Goal: Task Accomplishment & Management: Manage account settings

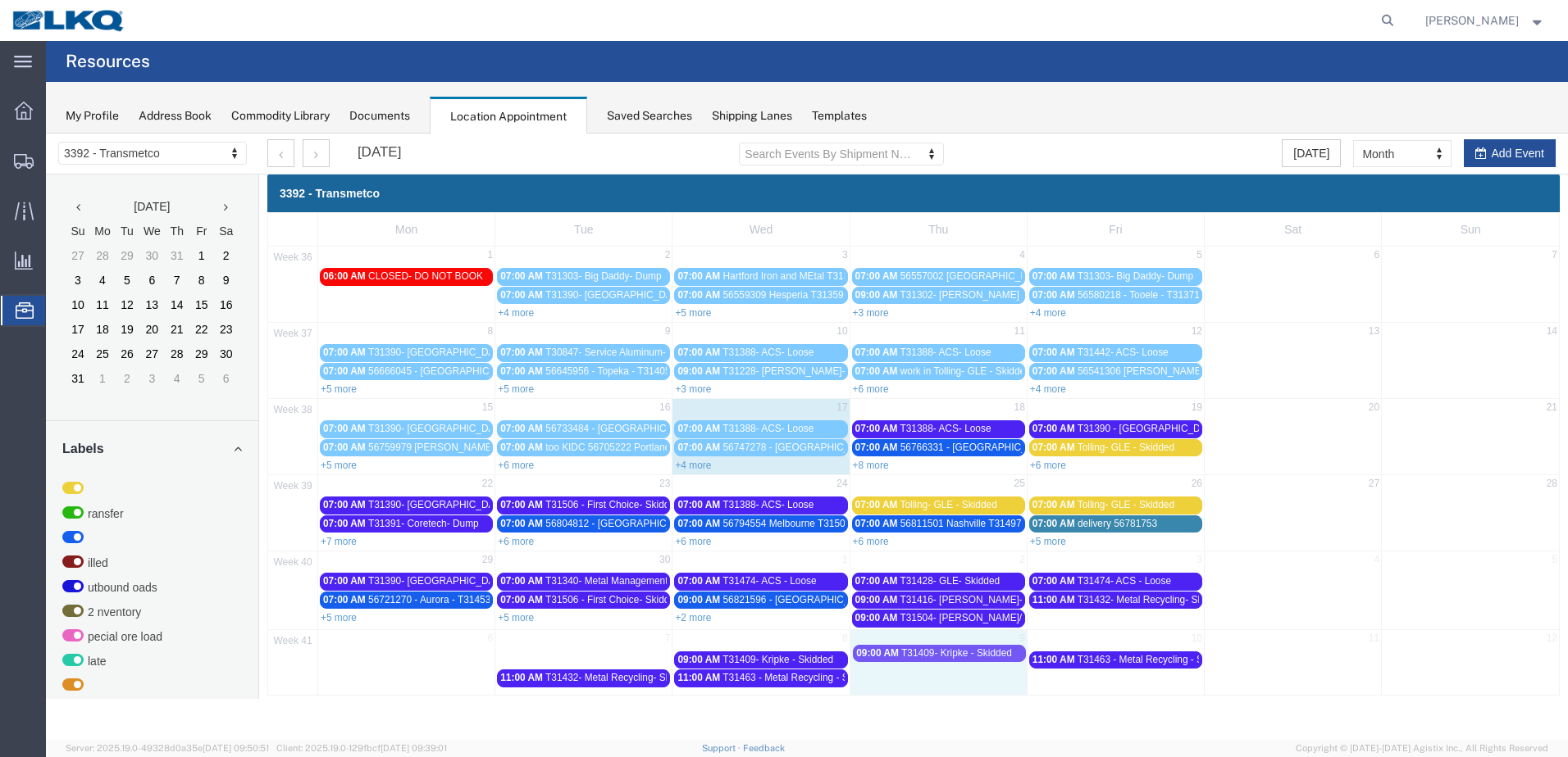
drag, startPoint x: 610, startPoint y: 663, endPoint x: 966, endPoint y: 656, distance: 356.1
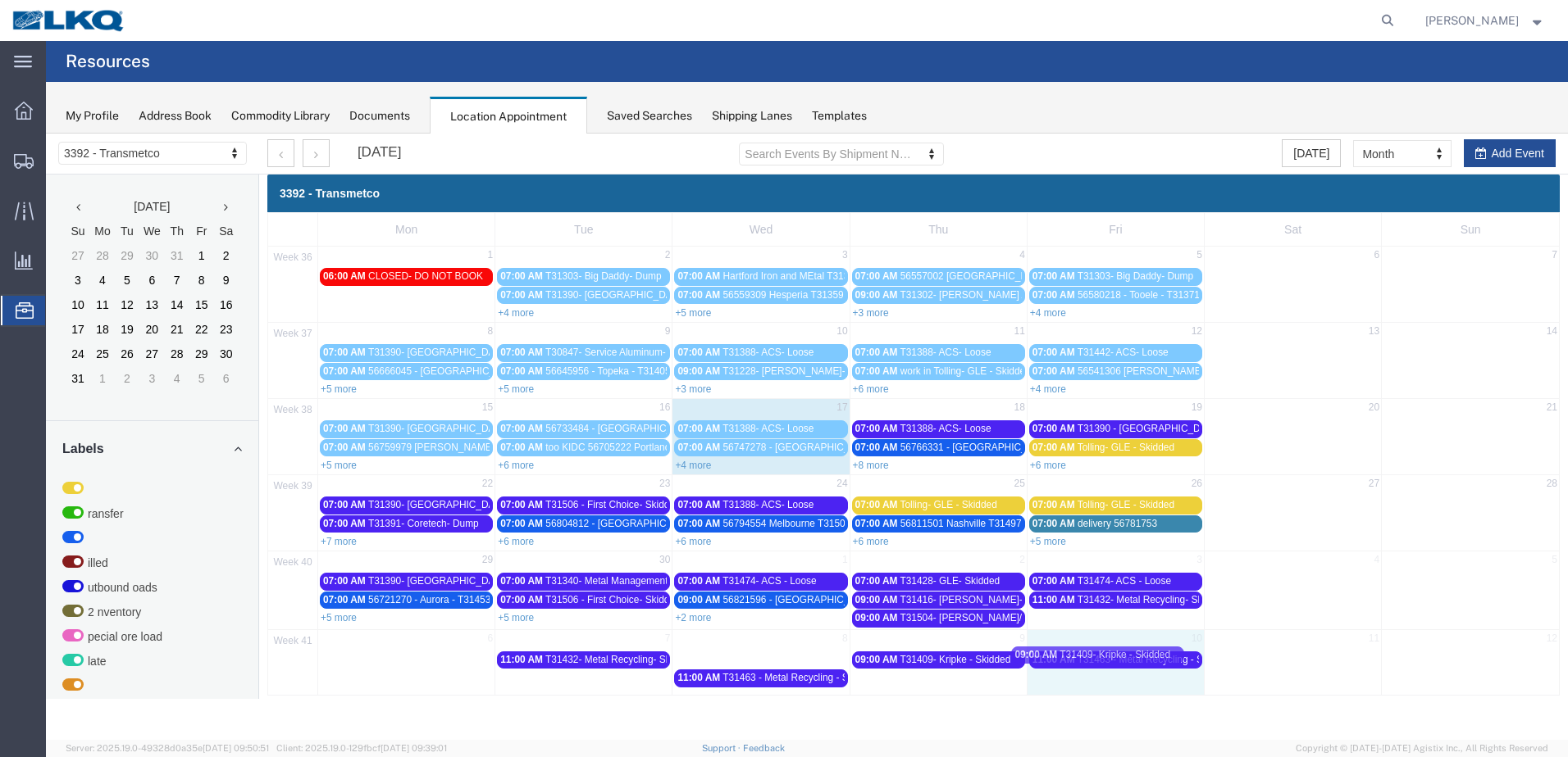
drag, startPoint x: 786, startPoint y: 661, endPoint x: 1125, endPoint y: 656, distance: 339.0
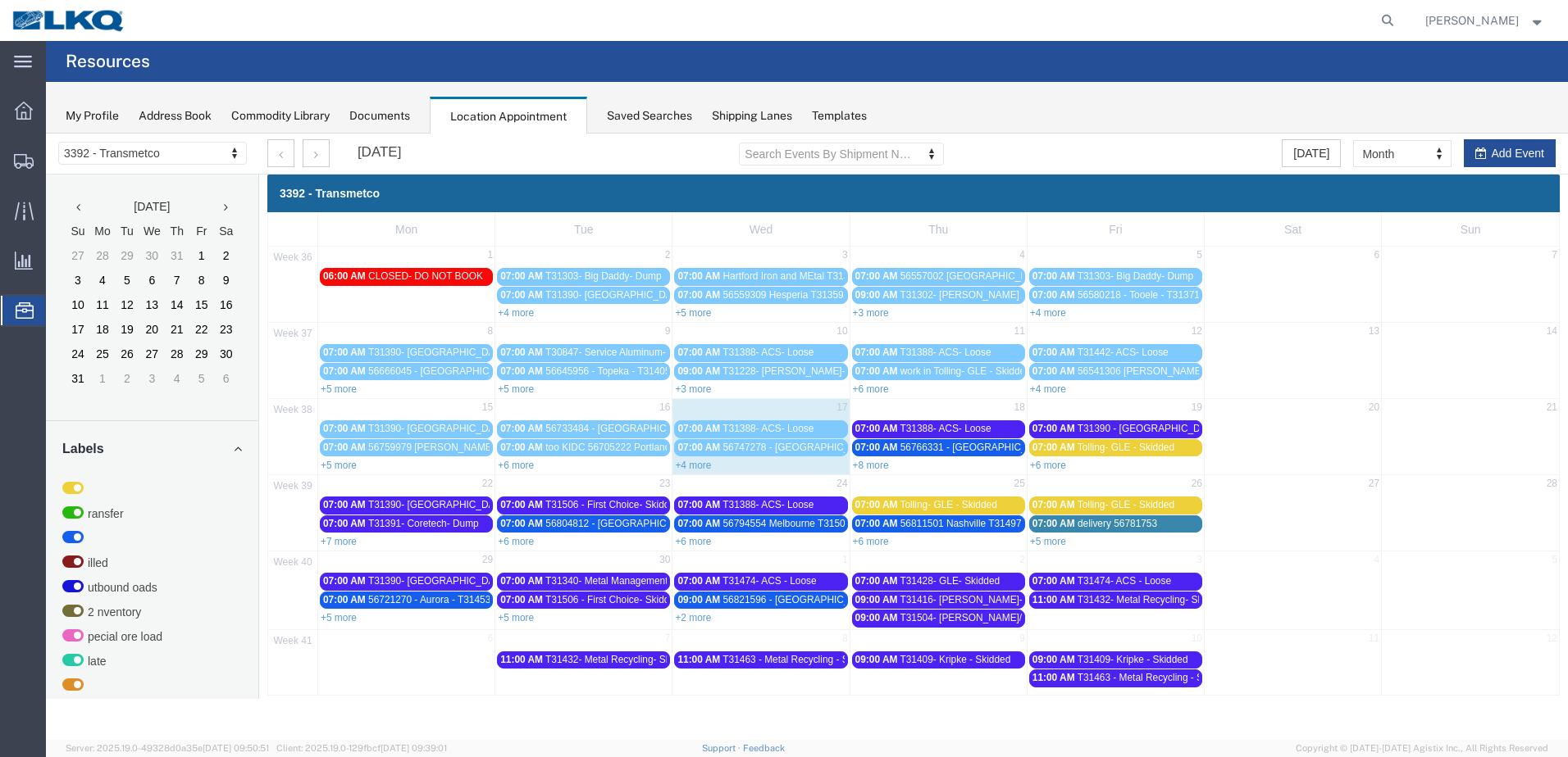
click at [976, 661] on span "T31409- Kripke - Skidded" at bounding box center [955, 660] width 111 height 11
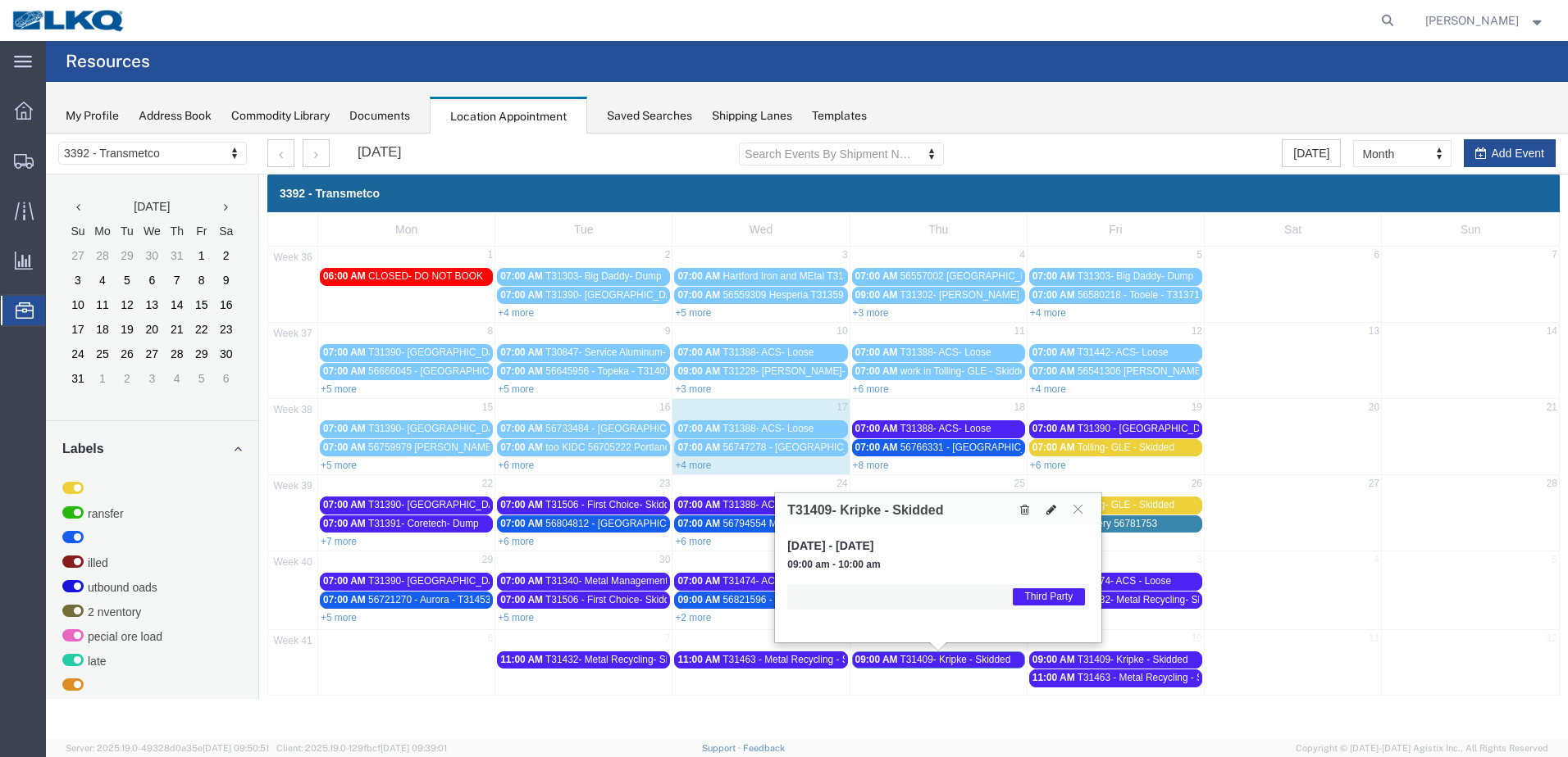
click at [1052, 508] on icon at bounding box center [1051, 509] width 10 height 11
select select "1"
select select "23"
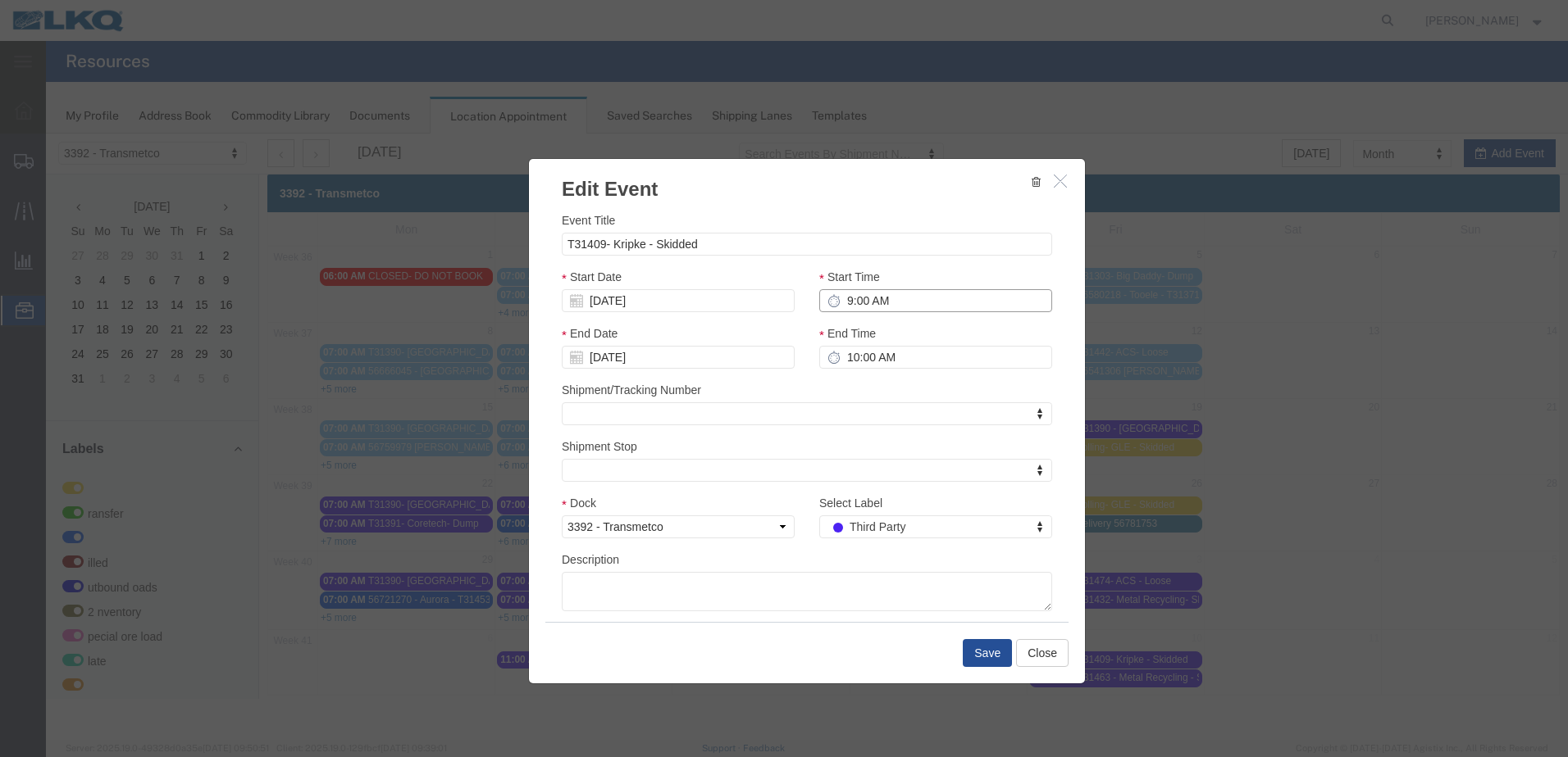
drag, startPoint x: 845, startPoint y: 299, endPoint x: 867, endPoint y: 318, distance: 29.1
click at [846, 301] on input "9:00 AM" at bounding box center [935, 301] width 233 height 23
type input "11:00 AM"
type input "12:00 PM"
click at [998, 650] on button "Save" at bounding box center [988, 654] width 49 height 28
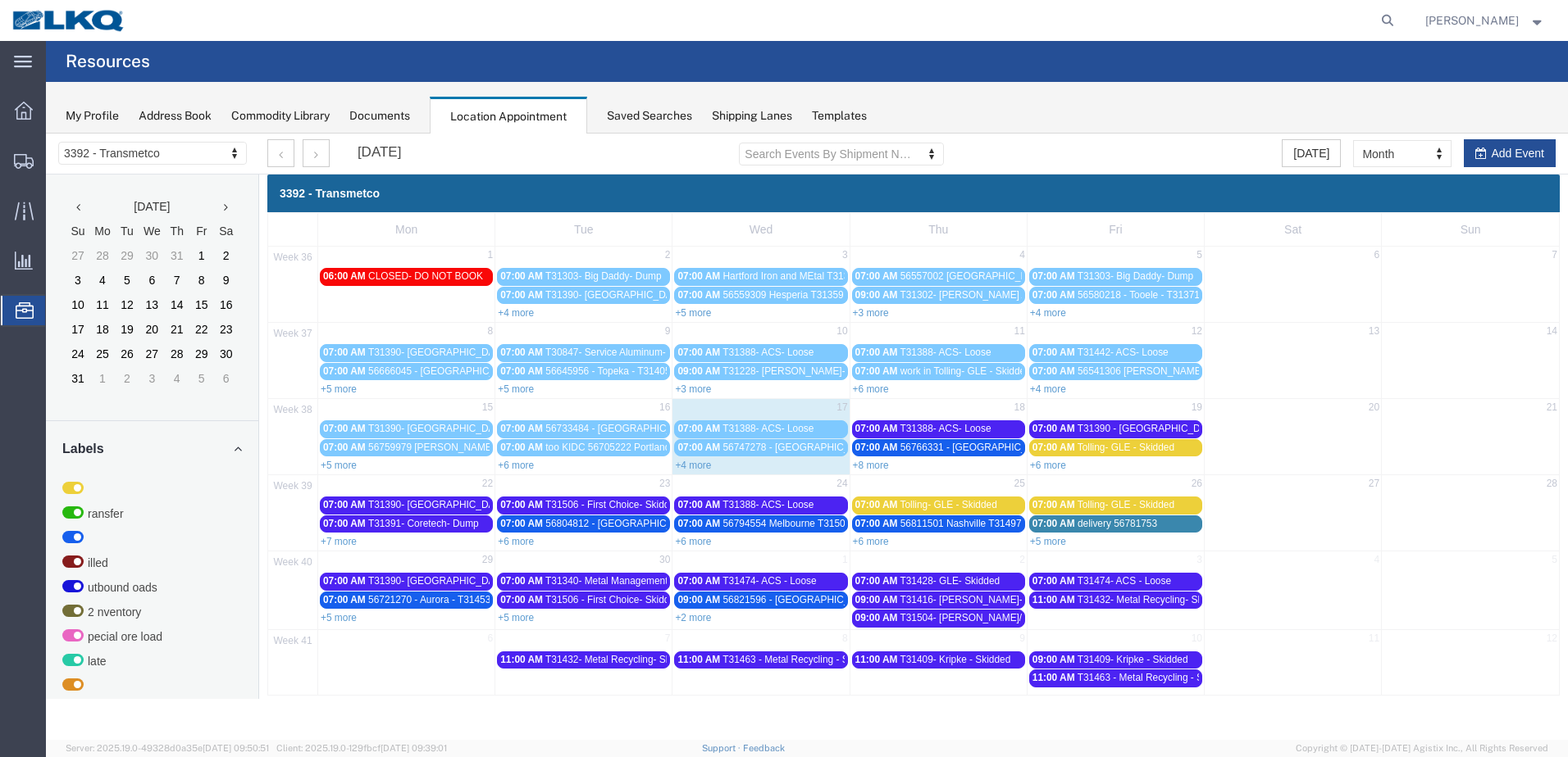
click at [1101, 658] on span "T31409- Kripke - Skidded" at bounding box center [1133, 660] width 111 height 11
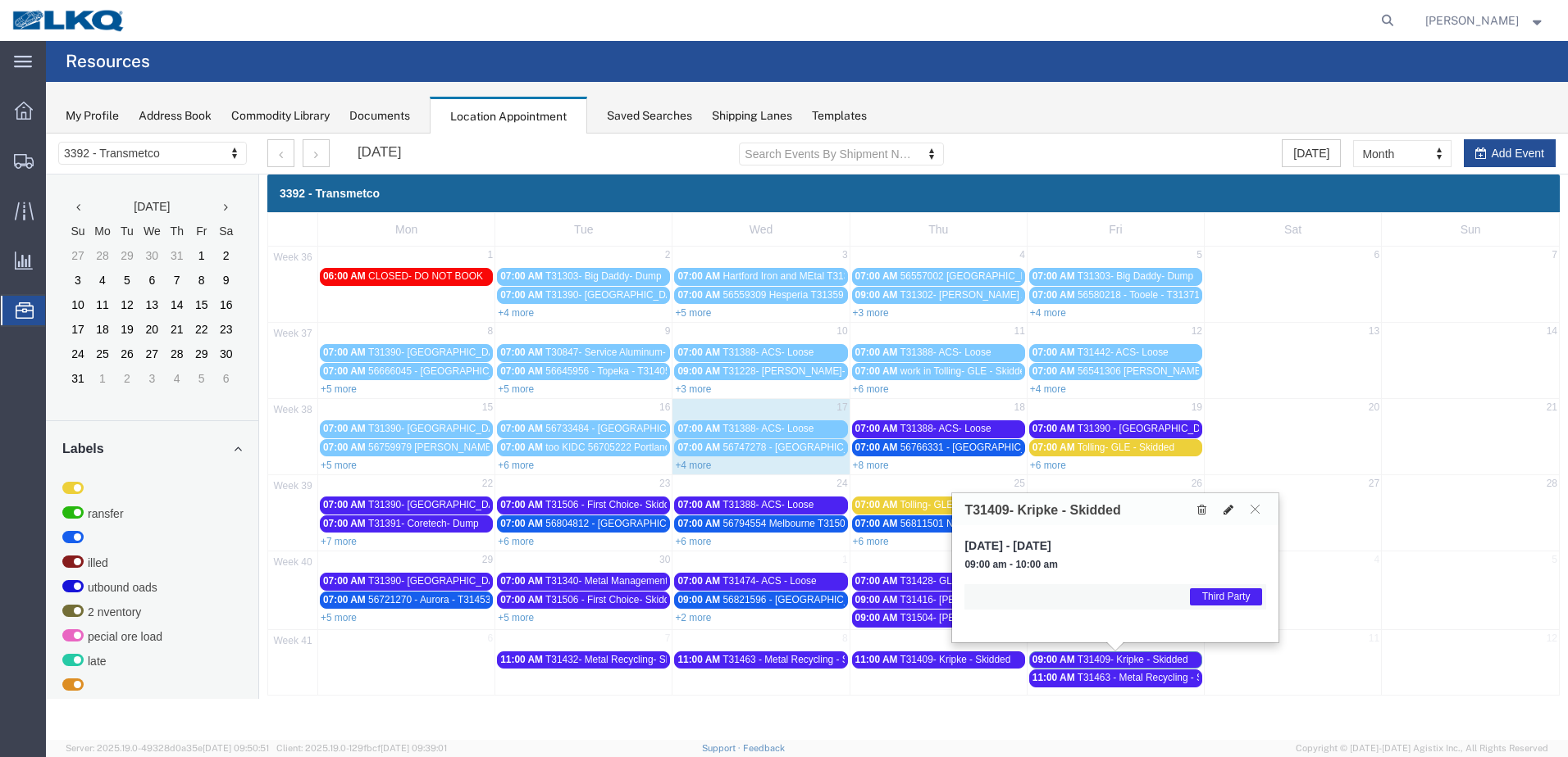
click at [1224, 513] on icon at bounding box center [1228, 509] width 10 height 11
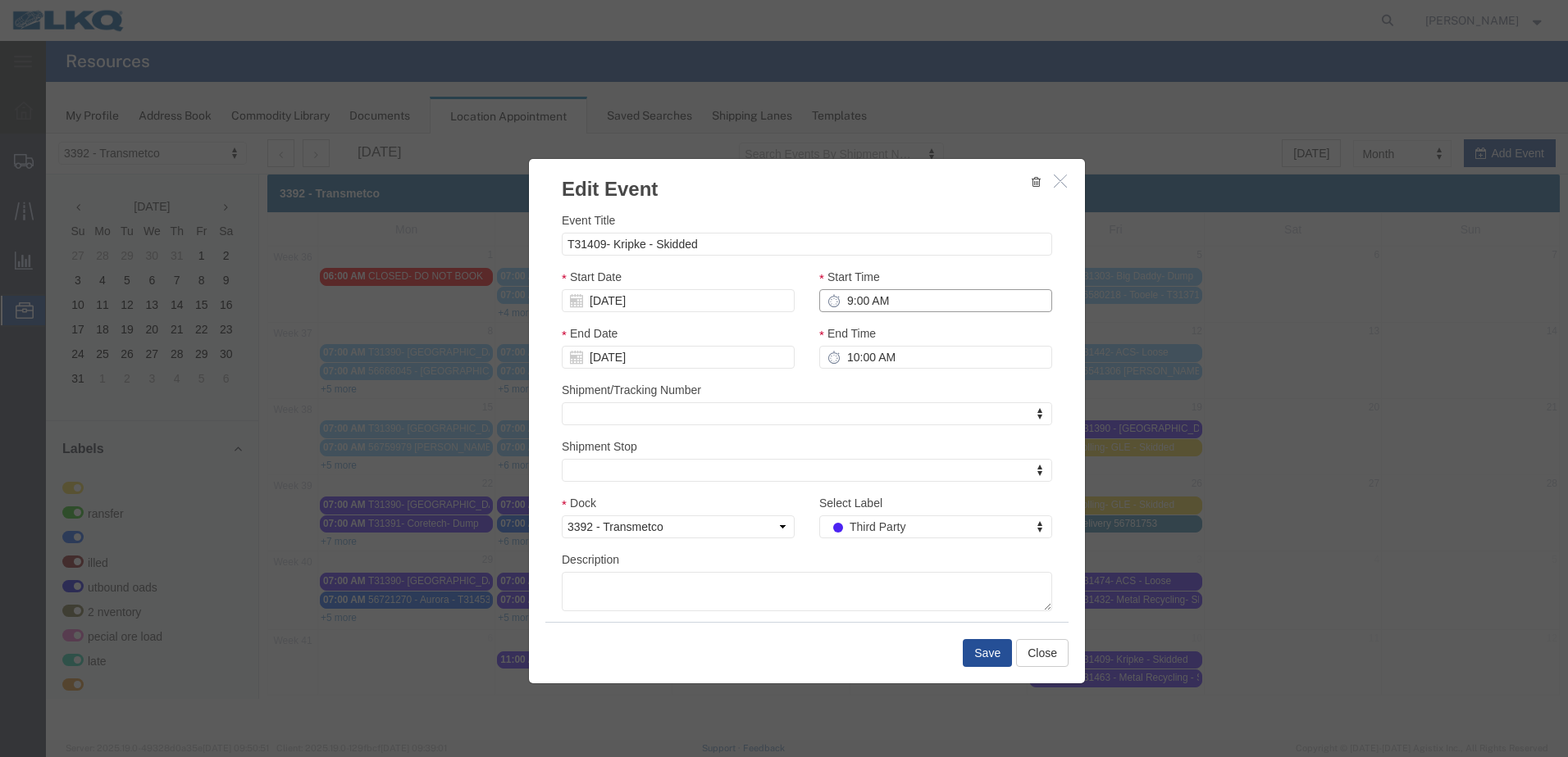
click at [841, 302] on input "9:00 AM" at bounding box center [935, 301] width 233 height 23
type input "11:00 AM"
type input "12:00 PM"
click at [990, 654] on button "Save" at bounding box center [988, 654] width 49 height 28
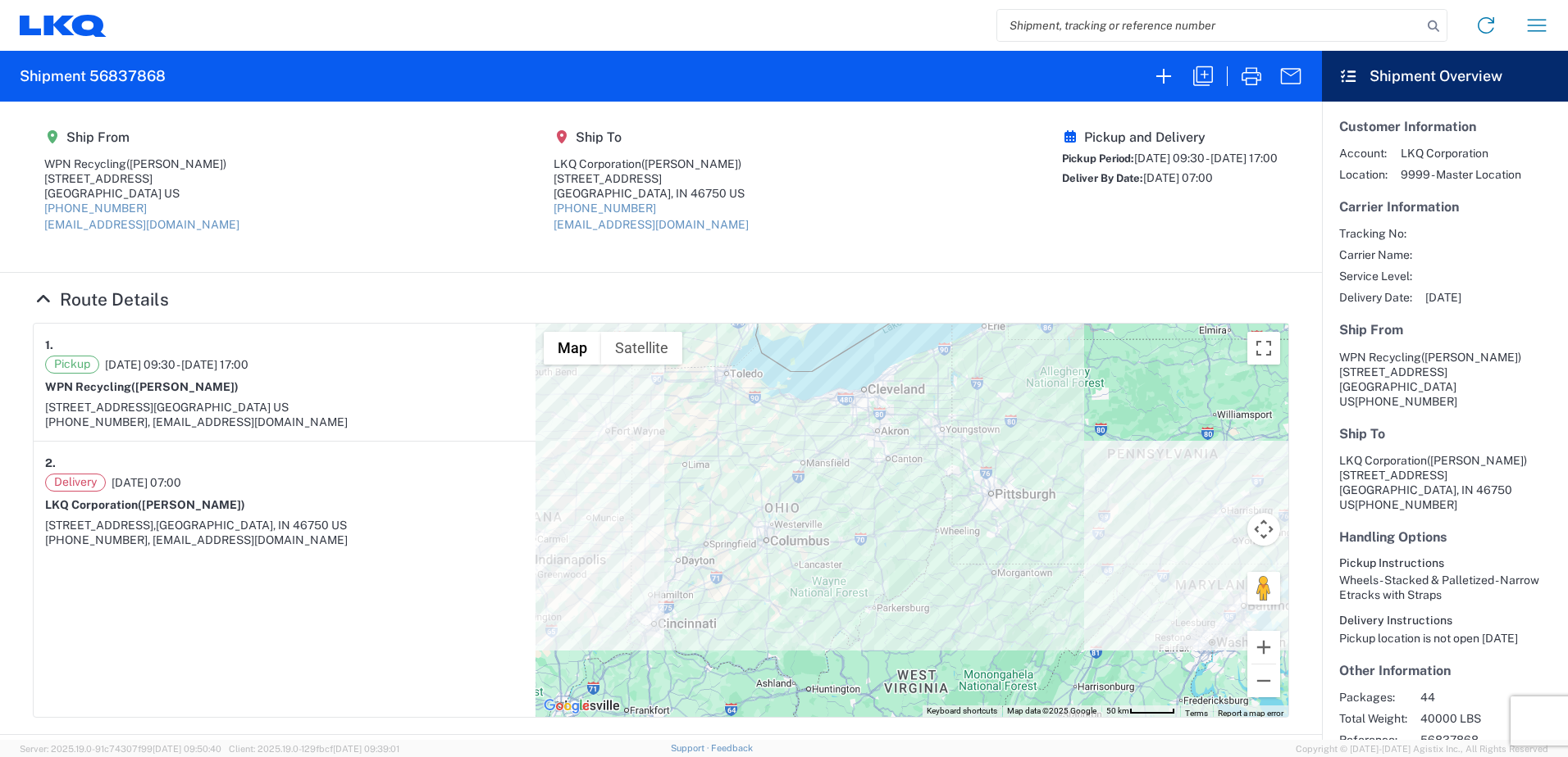
scroll to position [67, 0]
